Goal: Information Seeking & Learning: Learn about a topic

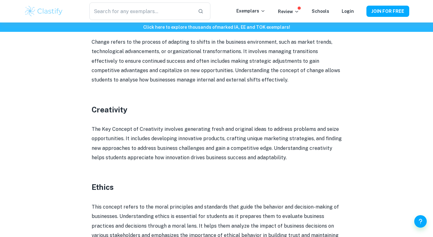
scroll to position [376, 0]
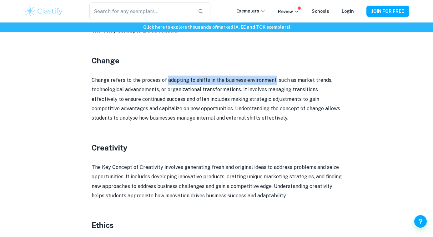
drag, startPoint x: 166, startPoint y: 77, endPoint x: 273, endPoint y: 79, distance: 107.0
click at [273, 79] on p "Change refers to the process of adapting to shifts in the business environment,…" at bounding box center [217, 100] width 250 height 48
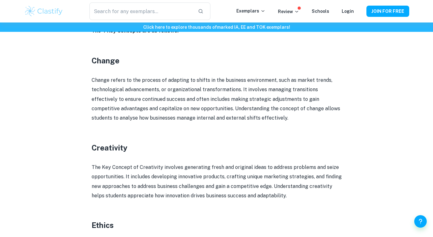
click at [243, 69] on p at bounding box center [217, 70] width 250 height 9
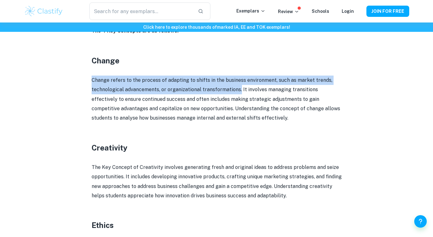
drag, startPoint x: 94, startPoint y: 78, endPoint x: 238, endPoint y: 83, distance: 144.9
click at [238, 83] on div "IB Business Management Key Concepts By [PERSON_NAME] • [DATE] Get feedback on y…" at bounding box center [216, 78] width 385 height 812
copy p "Change refers to the process of adapting to shifts in the business environment,…"
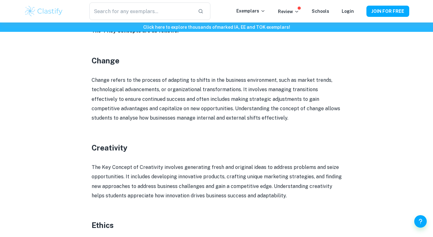
click at [136, 97] on p "Change refers to the process of adapting to shifts in the business environment,…" at bounding box center [217, 100] width 250 height 48
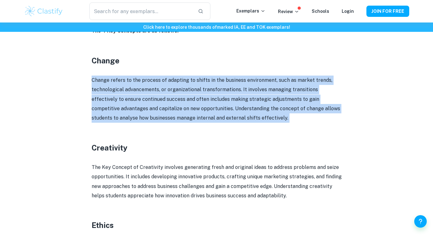
click at [136, 97] on p "Change refers to the process of adapting to shifts in the business environment,…" at bounding box center [217, 100] width 250 height 48
click at [213, 92] on p "Change refers to the process of adapting to shifts in the business environment,…" at bounding box center [217, 100] width 250 height 48
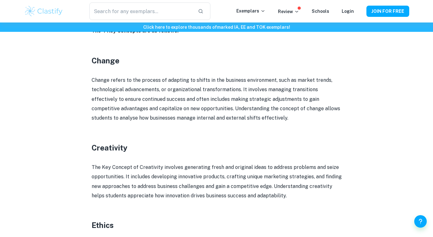
drag, startPoint x: 241, startPoint y: 86, endPoint x: 259, endPoint y: 118, distance: 36.9
click at [259, 118] on p "Change refers to the process of adapting to shifts in the business environment,…" at bounding box center [217, 100] width 250 height 48
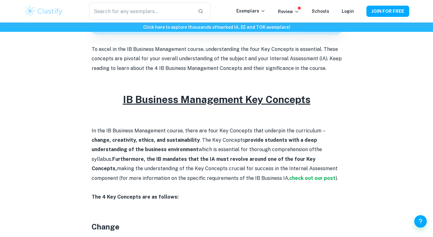
scroll to position [238, 0]
